Goal: Navigation & Orientation: Find specific page/section

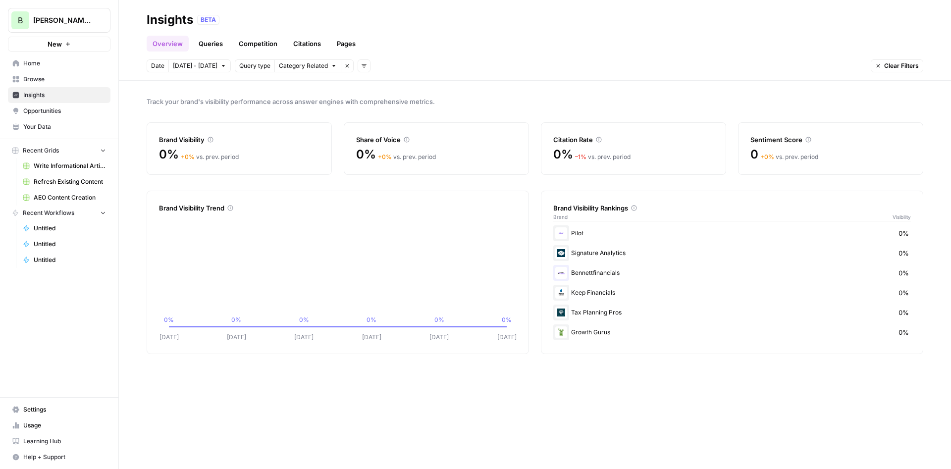
click at [46, 110] on span "Opportunities" at bounding box center [64, 110] width 83 height 9
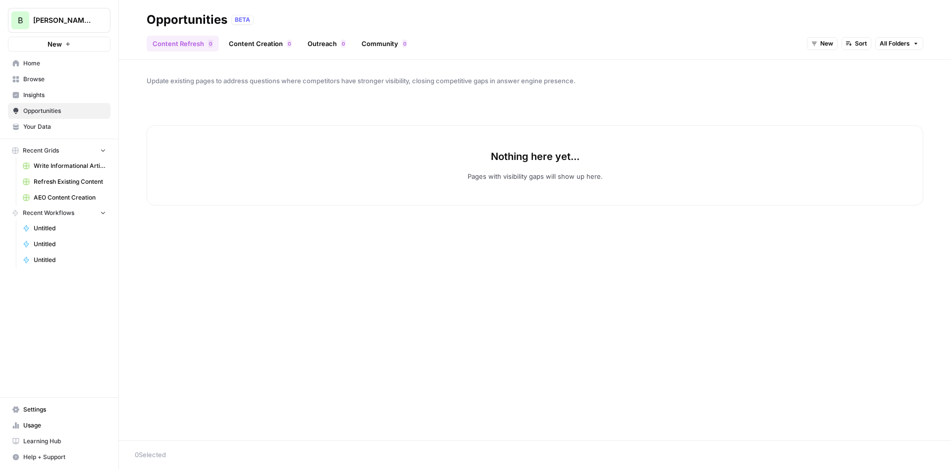
click at [42, 94] on span "Insights" at bounding box center [64, 95] width 83 height 9
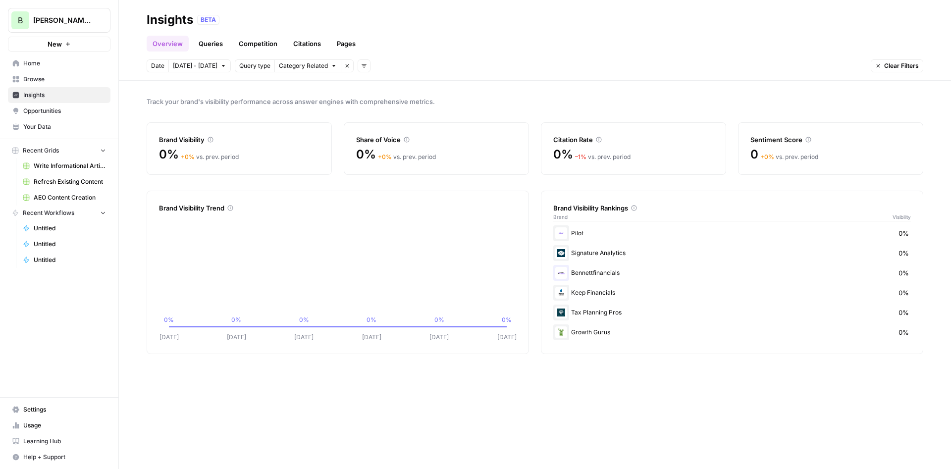
click at [62, 113] on span "Opportunities" at bounding box center [64, 110] width 83 height 9
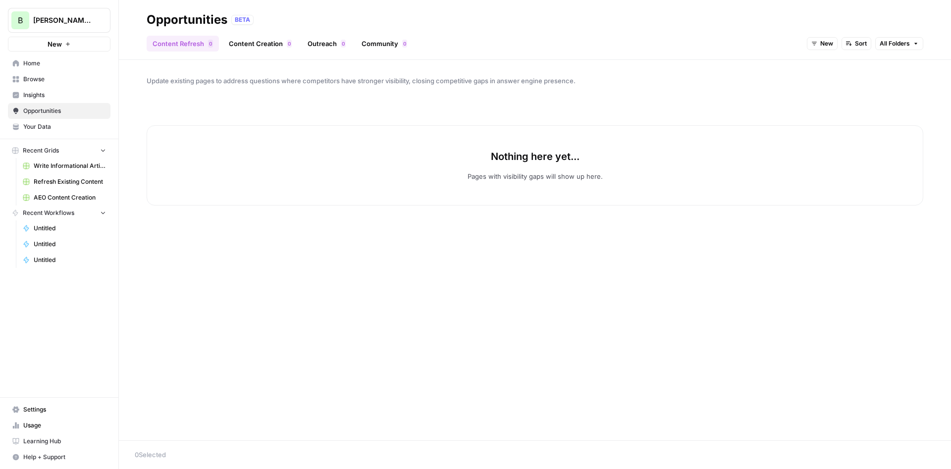
click at [265, 40] on link "Content Creation 0" at bounding box center [260, 44] width 75 height 16
click at [351, 44] on ul "Content Refresh 0 Content Creation 0 Outreach 0 Community 0" at bounding box center [280, 44] width 266 height 16
click at [317, 43] on link "Outreach 0" at bounding box center [326, 44] width 50 height 16
click at [377, 46] on link "Community 0" at bounding box center [383, 44] width 57 height 16
click at [181, 42] on link "Content Refresh 0" at bounding box center [183, 44] width 72 height 16
